Goal: Obtain resource: Obtain resource

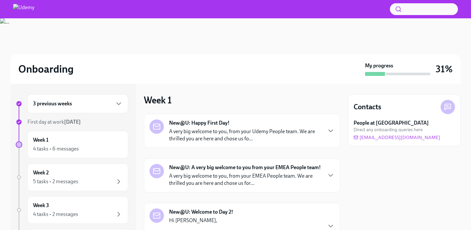
scroll to position [31, 0]
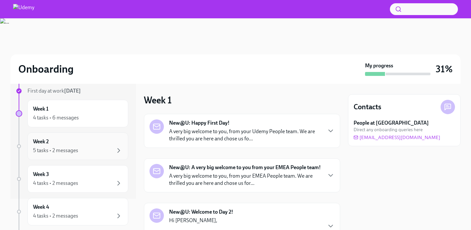
click at [103, 145] on div "Week 2 5 tasks • 2 messages" at bounding box center [78, 146] width 90 height 16
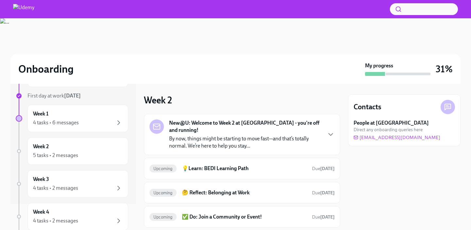
scroll to position [24, 0]
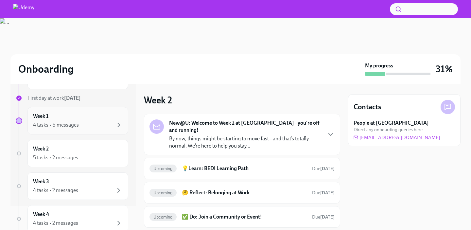
click at [104, 129] on div "Week 1 4 tasks • 6 messages" at bounding box center [77, 120] width 101 height 27
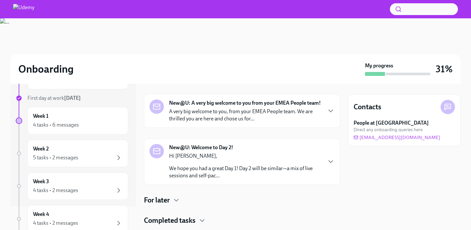
scroll to position [64, 0]
click at [304, 158] on p "Hi [PERSON_NAME]," at bounding box center [245, 156] width 152 height 7
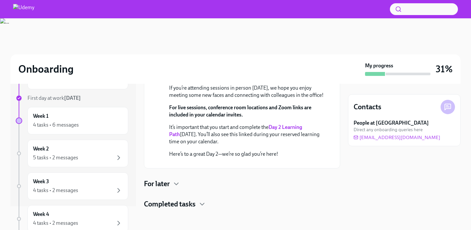
scroll to position [257, 0]
click at [190, 187] on div "For later" at bounding box center [242, 184] width 196 height 10
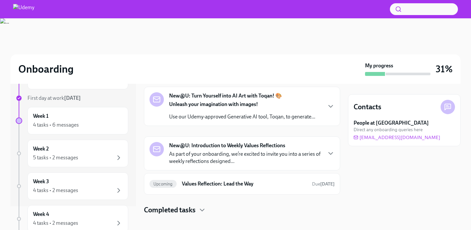
scroll to position [377, 0]
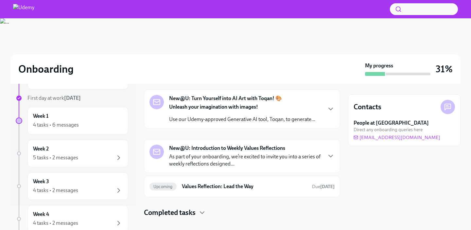
click at [255, 49] on p "Welcome to [GEOGRAPHIC_DATA]! The Workplace team would like to offer you the ch…" at bounding box center [245, 42] width 152 height 14
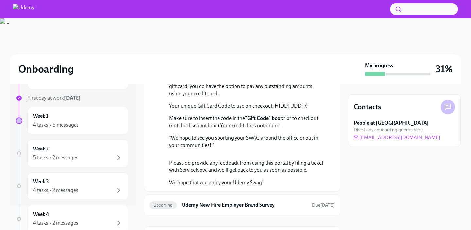
scroll to position [397, 0]
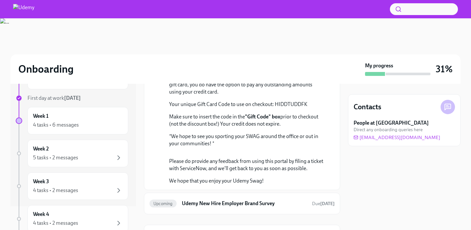
click at [196, 80] on link "the swag portal." at bounding box center [214, 77] width 36 height 6
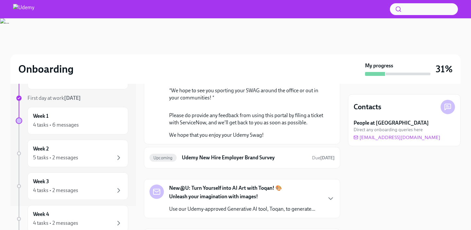
scroll to position [444, 0]
click at [278, 61] on p "Your unique Gift Card Code to use on checkout: HIDDTUDDFK" at bounding box center [246, 57] width 155 height 7
copy p "HIDDTUDDFK"
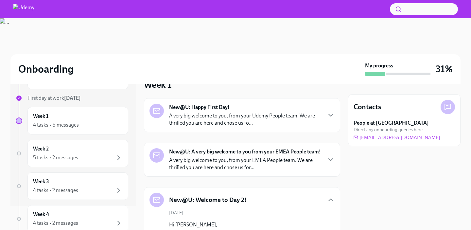
scroll to position [18, 0]
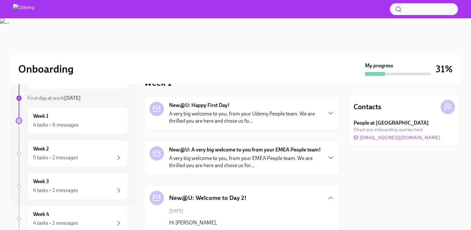
click at [331, 200] on icon "button" at bounding box center [331, 198] width 8 height 8
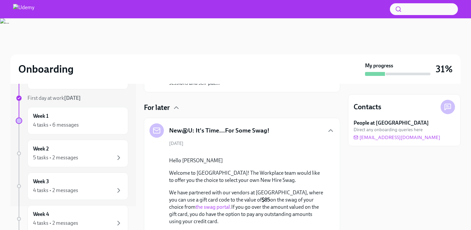
scroll to position [162, 0]
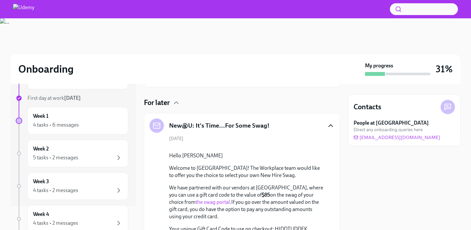
click at [328, 128] on icon "button" at bounding box center [331, 126] width 8 height 8
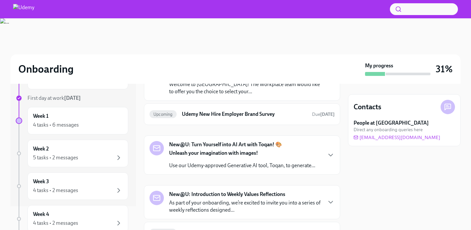
scroll to position [0, 0]
